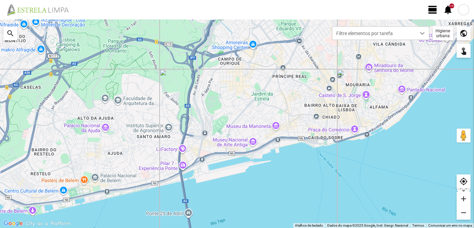
click at [434, 9] on span "view_day" at bounding box center [432, 10] width 10 height 10
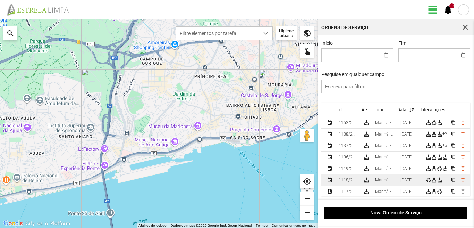
click at [388, 181] on div "Manhã - HU 1" at bounding box center [385, 179] width 20 height 5
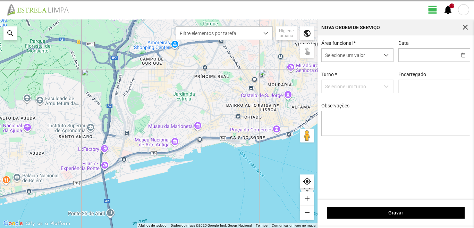
type input "[DATE]"
type textarea "6-22-36-39-44-45-49-50-descanso ao serviço-10-17-25-47 carro electrico-condutor…"
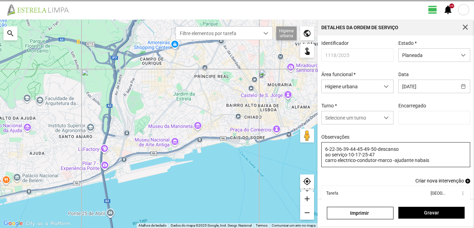
type input "[PERSON_NAME]"
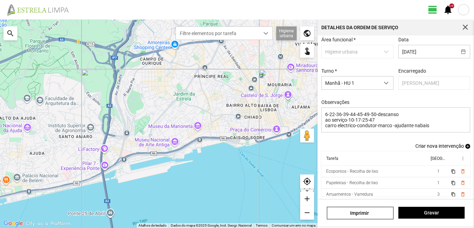
scroll to position [4, 0]
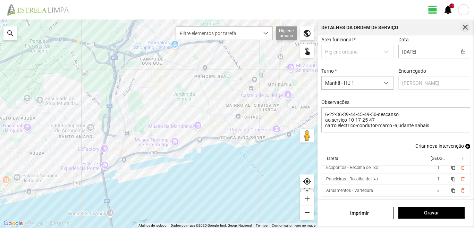
click at [466, 25] on span "button" at bounding box center [465, 27] width 6 height 6
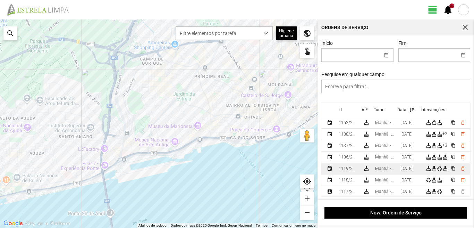
click at [412, 170] on div "[DATE]" at bounding box center [406, 168] width 12 height 5
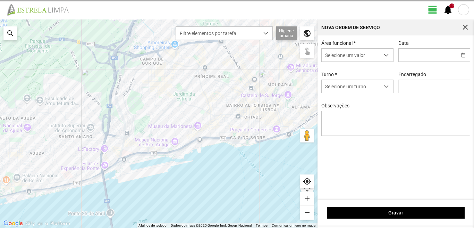
type input "[DATE]"
type textarea "36-45-49-ferias 10-17-25-47descanso ao serviço-6-22-39-44-50 condutor- [PERSON_…"
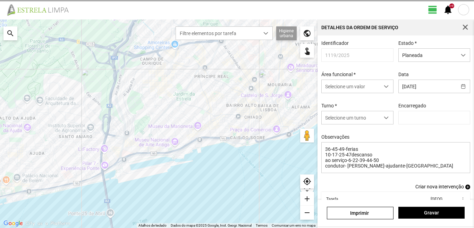
type input "[PERSON_NAME]"
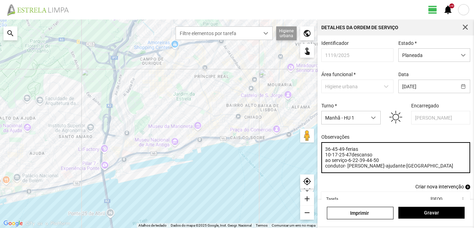
click at [337, 156] on textarea "36-45-49-ferias 10-17-25-47descanso ao serviço-6-22-39-44-50 condutor- [PERSON_…" at bounding box center [395, 157] width 149 height 31
click at [397, 168] on textarea "36-45-49-ferias 10-25-47descanso ao serviço-6-22-39-44-50 condutor- [PERSON_NAM…" at bounding box center [395, 157] width 149 height 31
click at [331, 157] on textarea "36-45-49-ferias 10-25-47descanso ao serviço-6-22-39-44-50 condutor- [PERSON_NAM…" at bounding box center [395, 157] width 149 height 31
click at [366, 157] on textarea "36-45-49-ferias 10-25-47descanso ao serviço-6-22-39-44-50 condutor- [PERSON_NAM…" at bounding box center [395, 157] width 149 height 31
click at [332, 157] on textarea "36-45-49-ferias 10-25-47descanso ao serviço-6-22-39-44-50 condutor- [PERSON_NAM…" at bounding box center [395, 157] width 149 height 31
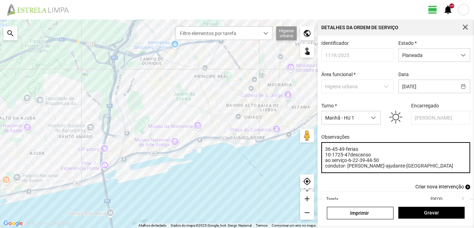
type textarea "36-45-49-ferias 10-17-25-47descanso ao serviço-6-22-39-44-50 condutor- [PERSON_…"
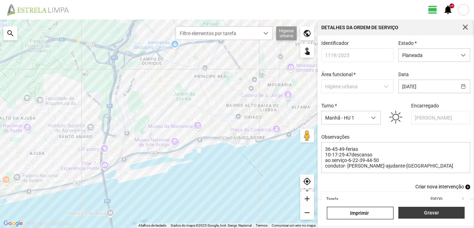
click at [422, 212] on span "Gravar" at bounding box center [431, 212] width 59 height 6
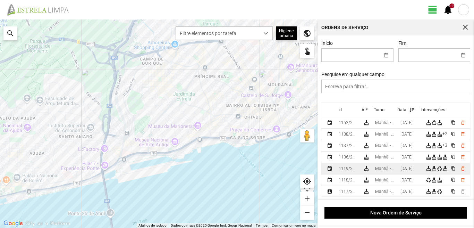
click at [395, 170] on div "Manhã - HU 1" at bounding box center [385, 168] width 20 height 5
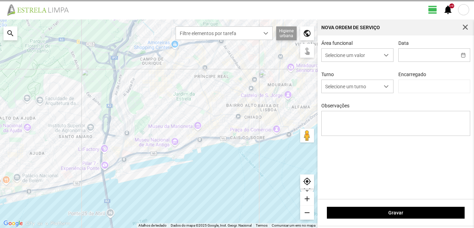
type input "[DATE]"
type textarea "36-45-49-ferias 10-17-25-47descanso ao serviço-6-22-39-44-50 condutor- [PERSON_…"
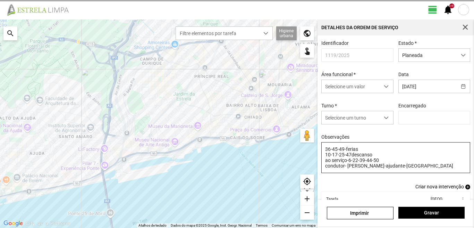
type input "[PERSON_NAME]"
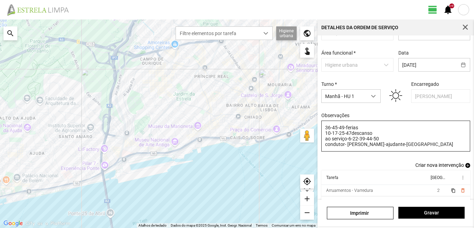
scroll to position [44, 0]
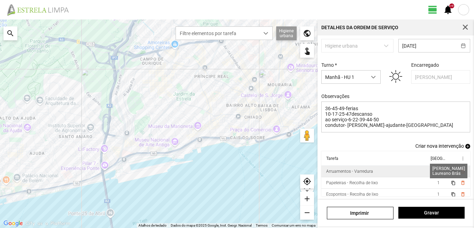
click at [437, 169] on span "2" at bounding box center [438, 171] width 2 height 5
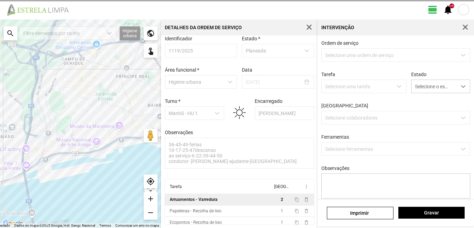
scroll to position [7, 0]
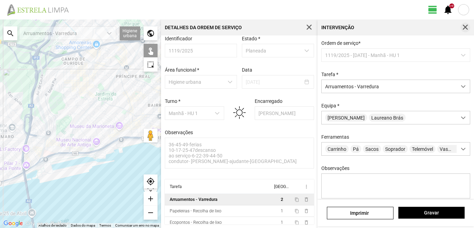
click at [467, 25] on span "button" at bounding box center [465, 27] width 6 height 6
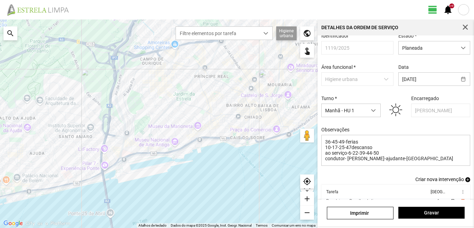
scroll to position [44, 0]
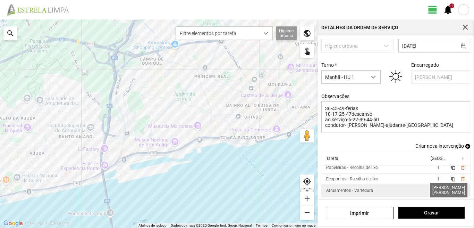
click at [437, 190] on span "2" at bounding box center [438, 190] width 2 height 5
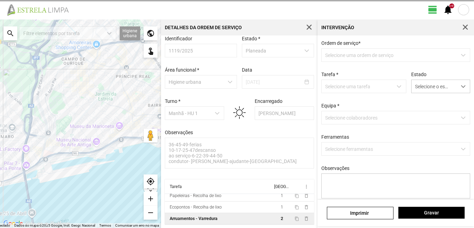
scroll to position [7, 0]
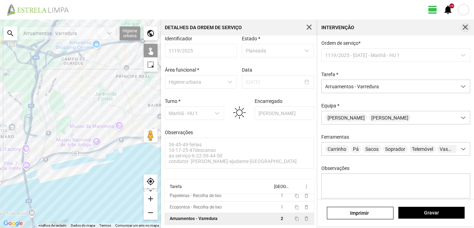
click at [468, 27] on span "button" at bounding box center [465, 27] width 6 height 6
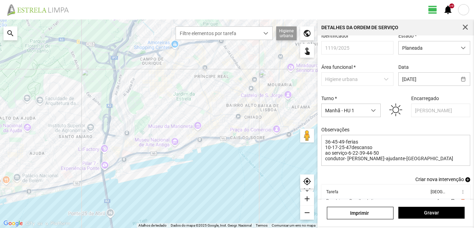
click at [459, 181] on link "Criar nova intervenção add" at bounding box center [442, 179] width 55 height 6
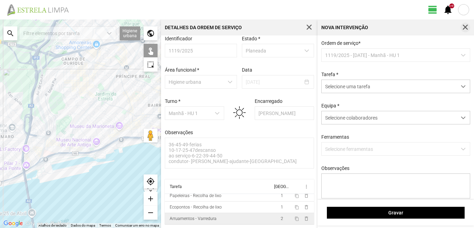
click at [465, 23] on button "button" at bounding box center [465, 28] width 10 height 10
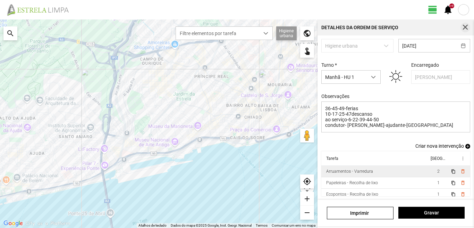
click at [466, 28] on span "button" at bounding box center [465, 27] width 6 height 6
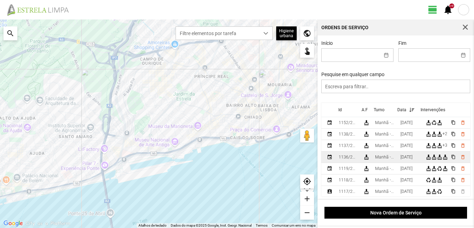
click at [412, 159] on div "[DATE]" at bounding box center [406, 156] width 12 height 5
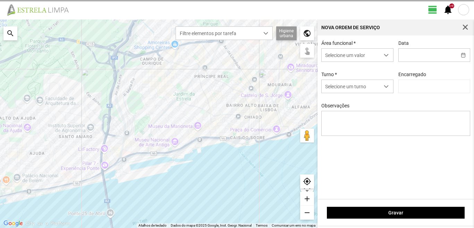
type input "[DATE]"
type textarea "36-45-49-Ferias Eo-38-Descanso Ao serviço-6-10-17-22-25-39-44-47-50"
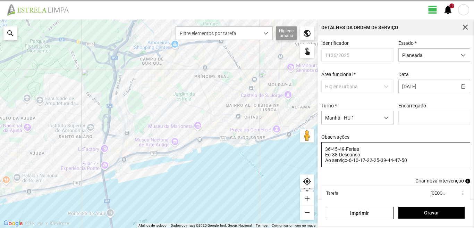
type input "[PERSON_NAME]"
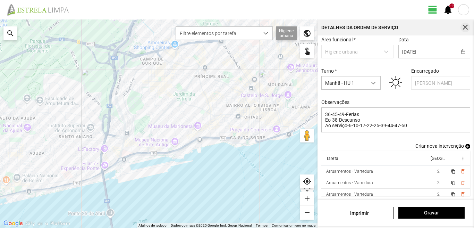
click at [468, 25] on span "button" at bounding box center [465, 27] width 6 height 6
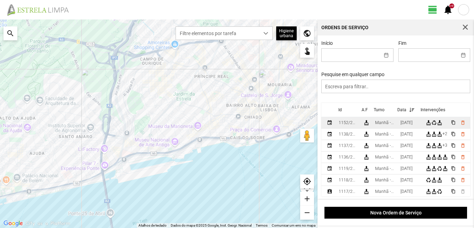
click at [413, 121] on td "[DATE]" at bounding box center [409, 122] width 25 height 11
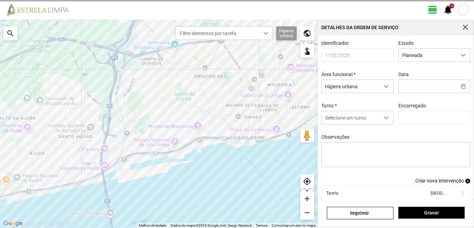
type input "[DATE]"
type input "[PERSON_NAME]"
type textarea "6-10-22-36-39-45-49-50-Descanso Ao serviço-17-25-44-47-Eo 38 condutor - marco -…"
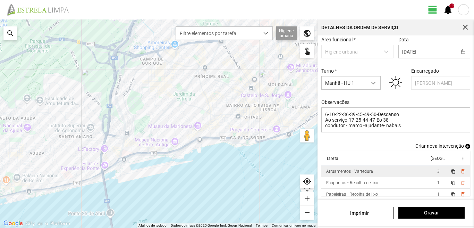
scroll to position [4, 0]
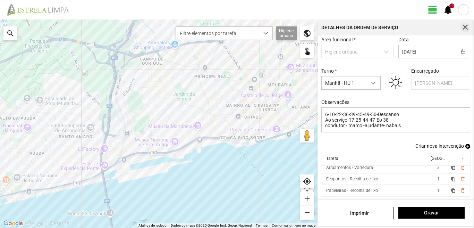
click at [466, 23] on button "button" at bounding box center [465, 28] width 10 height 10
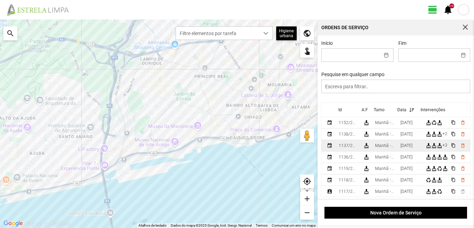
click at [412, 147] on div "[DATE]" at bounding box center [406, 145] width 12 height 5
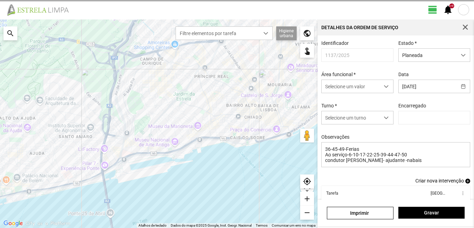
type input "[PERSON_NAME]"
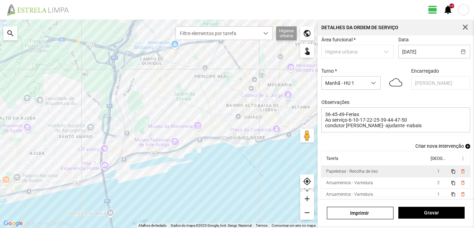
click at [429, 170] on td "1" at bounding box center [437, 170] width 19 height 11
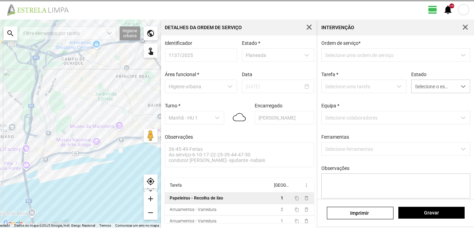
scroll to position [1, 0]
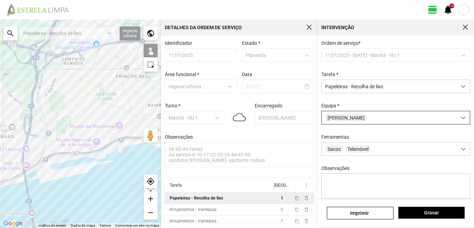
click at [375, 121] on div "[PERSON_NAME]" at bounding box center [389, 117] width 135 height 13
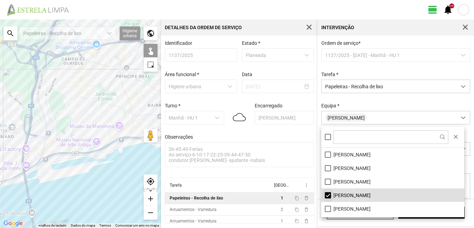
click at [326, 194] on li "[PERSON_NAME]" at bounding box center [392, 195] width 143 height 14
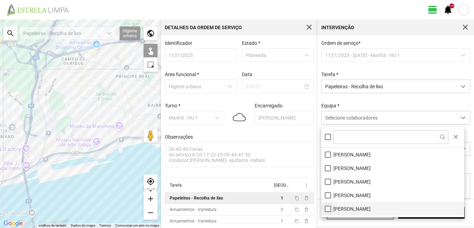
click at [327, 208] on li "[PERSON_NAME]" at bounding box center [392, 209] width 143 height 14
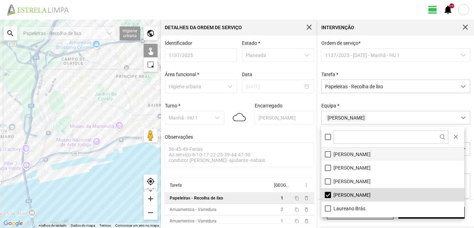
scroll to position [0, 0]
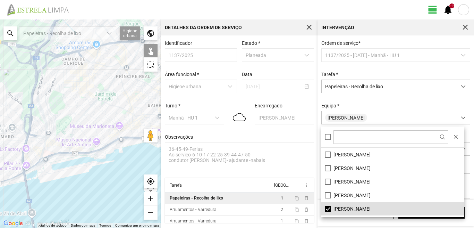
click at [128, 136] on div at bounding box center [80, 123] width 161 height 208
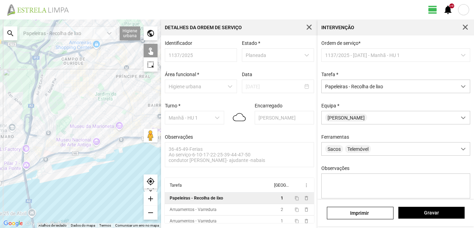
click at [128, 136] on div at bounding box center [80, 123] width 161 height 208
click at [444, 212] on span "Gravar" at bounding box center [431, 212] width 59 height 6
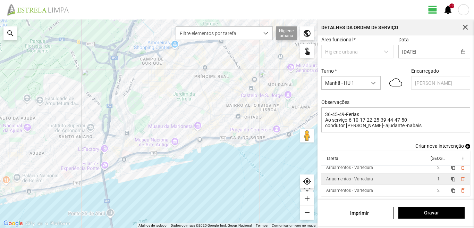
scroll to position [3, 0]
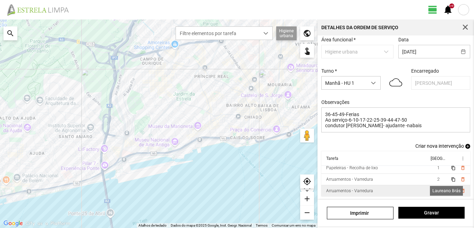
click at [437, 191] on span "1" at bounding box center [438, 190] width 2 height 5
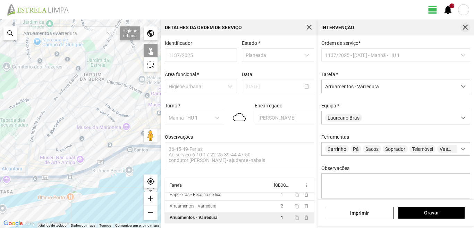
click at [465, 25] on span "button" at bounding box center [465, 27] width 6 height 6
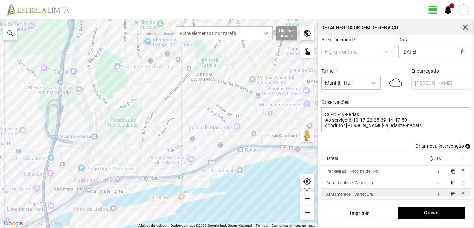
click at [467, 27] on span "button" at bounding box center [465, 27] width 6 height 6
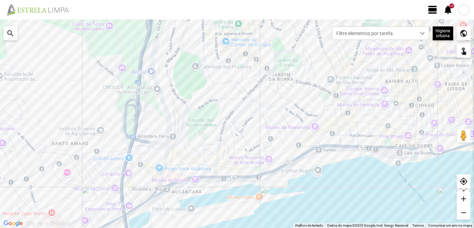
click at [432, 7] on span "view_day" at bounding box center [432, 10] width 10 height 10
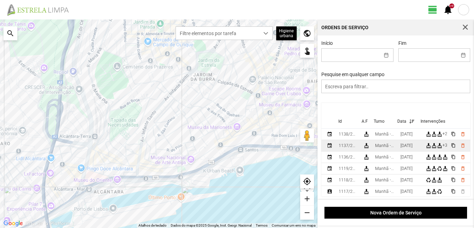
scroll to position [35, 0]
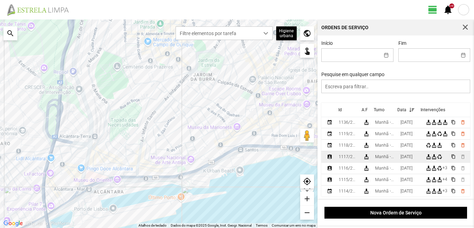
click at [412, 158] on div "[DATE]" at bounding box center [406, 156] width 12 height 5
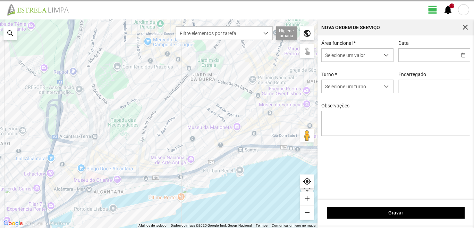
type input "[PERSON_NAME]"
type input "[DATE]"
type textarea "6-22-36-39-44-45-49-50-Descanso ao serviço-10-17-25-47 carro electrico-condutor…"
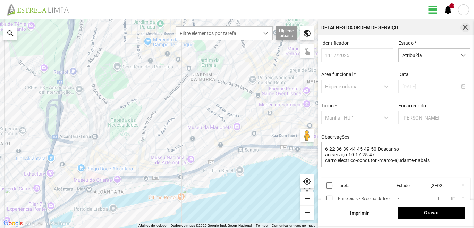
click at [468, 25] on span "button" at bounding box center [465, 27] width 6 height 6
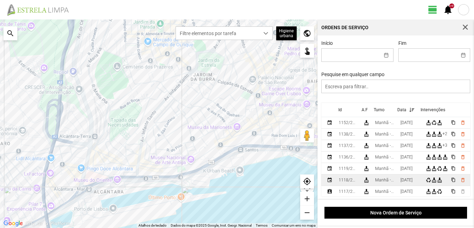
click at [407, 180] on div "[DATE]" at bounding box center [406, 179] width 12 height 5
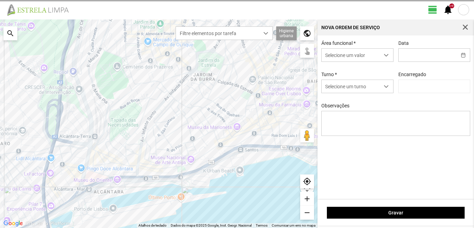
type input "[DATE]"
type input "[PERSON_NAME]"
type textarea "6-22-36-39-44-45-49-50-descanso ao serviço-10-17-25-47 carro electrico-condutor…"
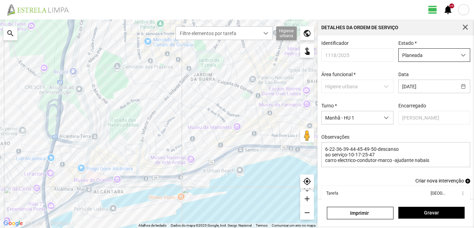
click at [439, 53] on span "Planeada" at bounding box center [428, 55] width 58 height 13
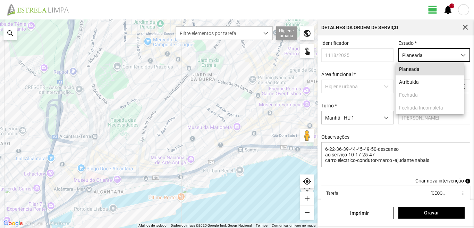
scroll to position [4, 31]
click at [429, 83] on li "Atribuída" at bounding box center [429, 81] width 69 height 13
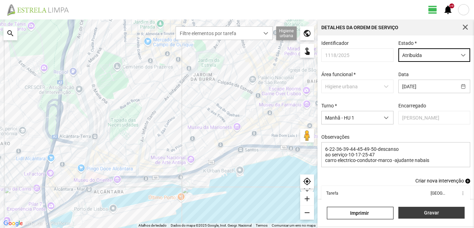
click at [415, 213] on span "Gravar" at bounding box center [431, 212] width 59 height 6
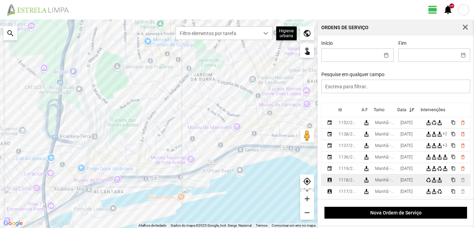
click at [412, 182] on div "[DATE]" at bounding box center [406, 179] width 12 height 5
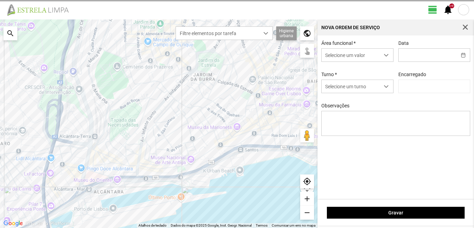
type input "[DATE]"
type textarea "6-22-36-39-44-45-49-50-descanso ao serviço-10-17-25-47 carro electrico-condutor…"
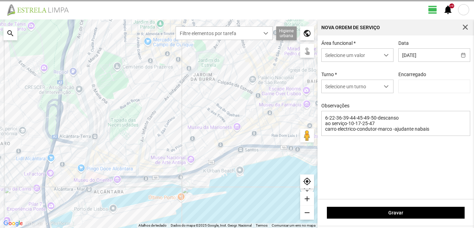
type input "[PERSON_NAME]"
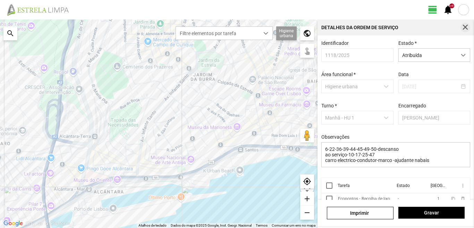
click at [463, 24] on button "button" at bounding box center [465, 28] width 10 height 10
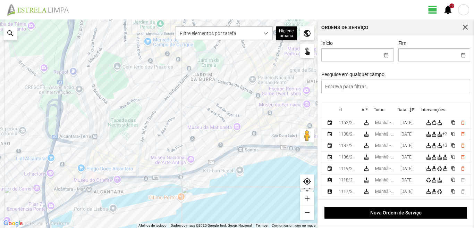
click at [463, 24] on button "button" at bounding box center [465, 28] width 10 height 10
